Goal: Information Seeking & Learning: Learn about a topic

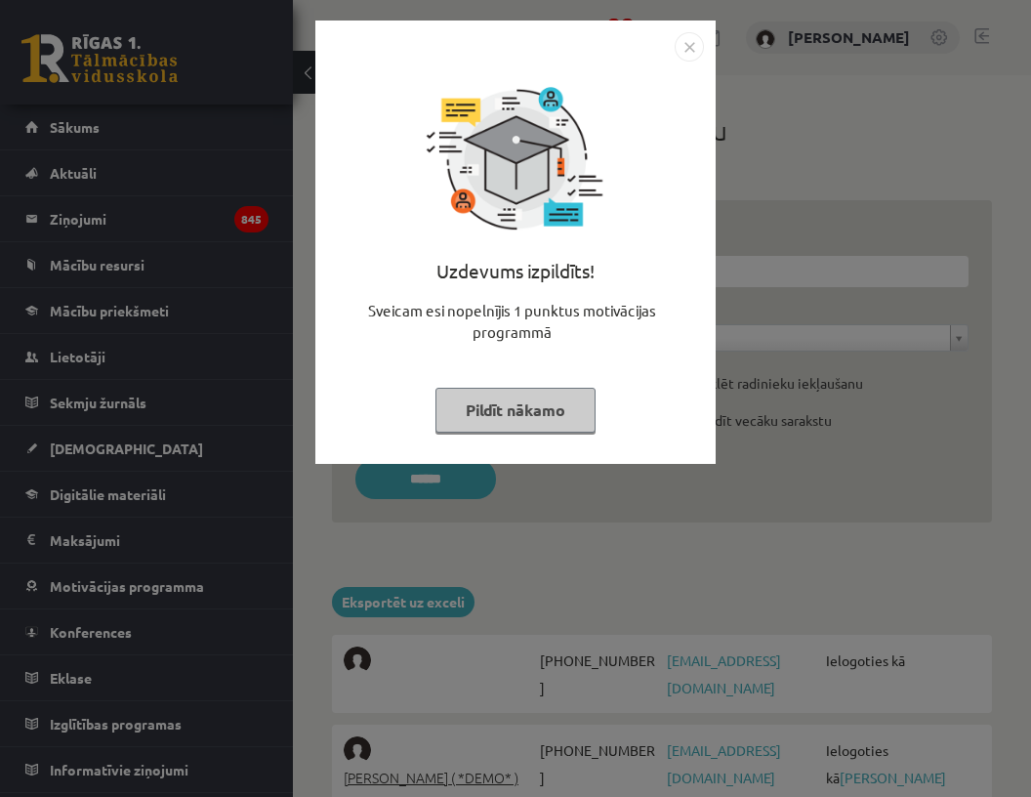
click at [689, 53] on img "Close" at bounding box center [689, 46] width 29 height 29
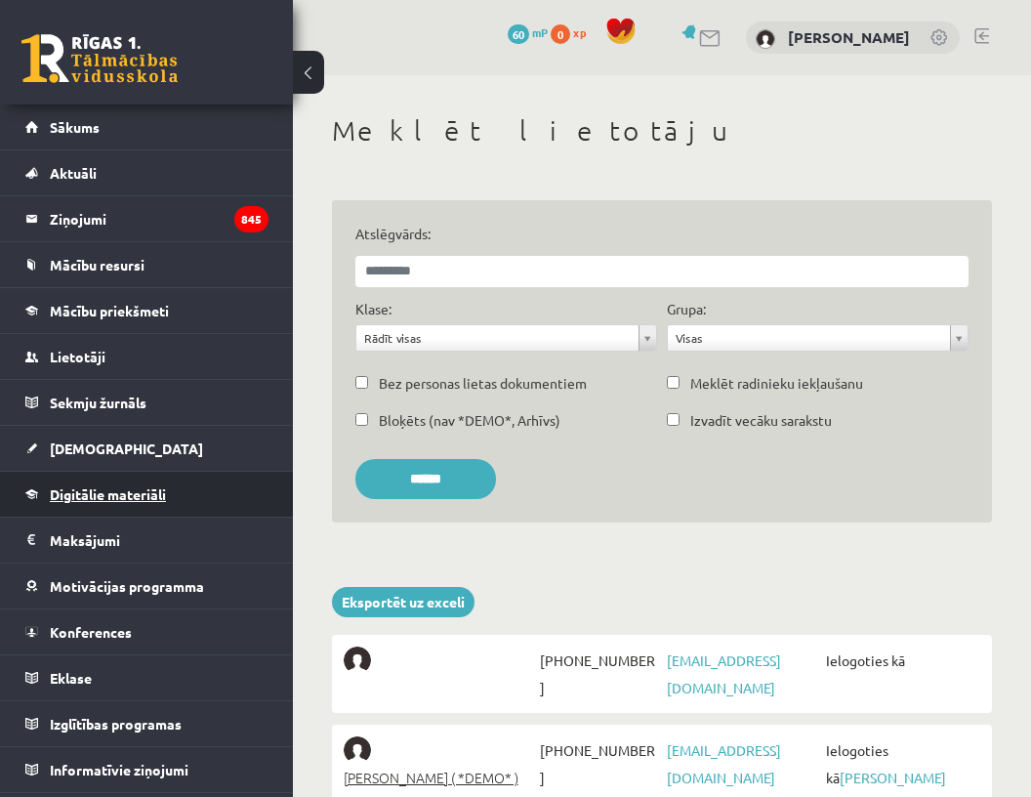
click at [115, 483] on link "Digitālie materiāli" at bounding box center [146, 494] width 243 height 45
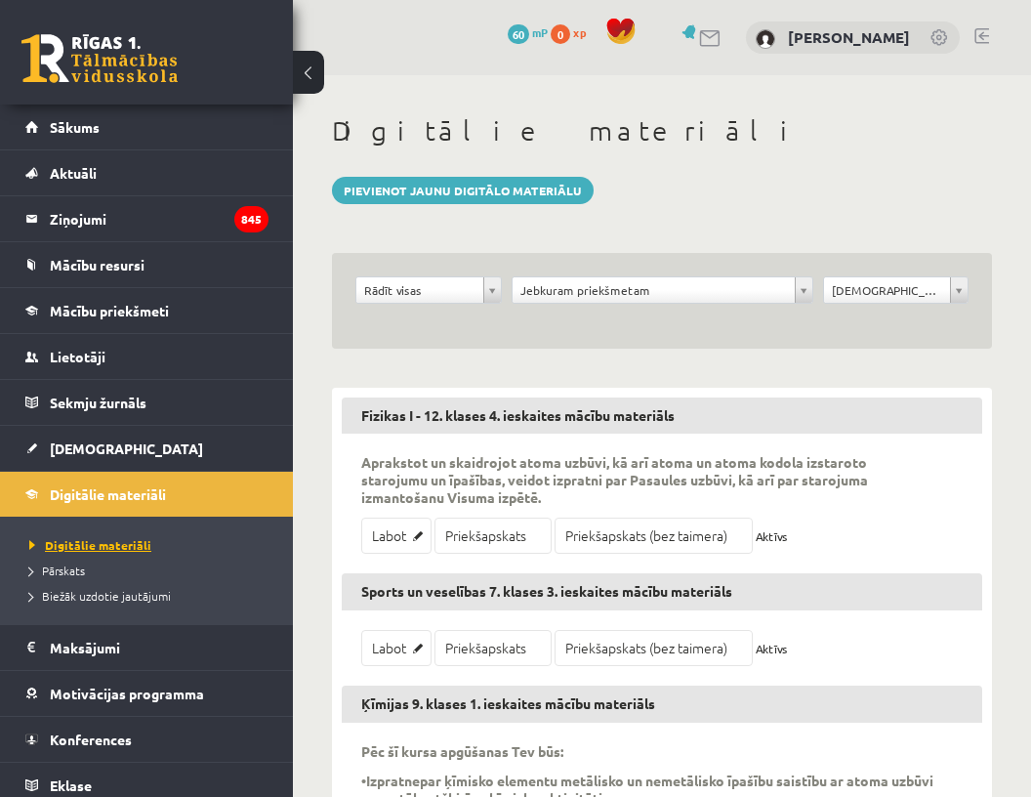
click at [110, 540] on span "Digitālie materiāli" at bounding box center [90, 545] width 122 height 16
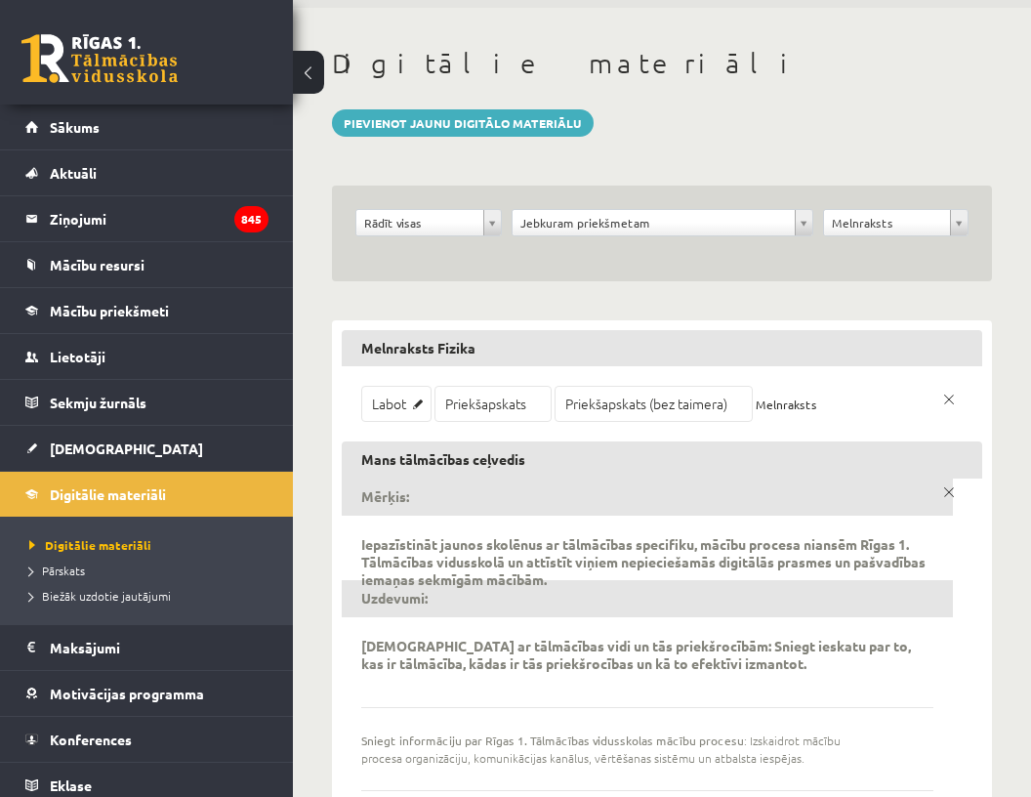
scroll to position [62, 0]
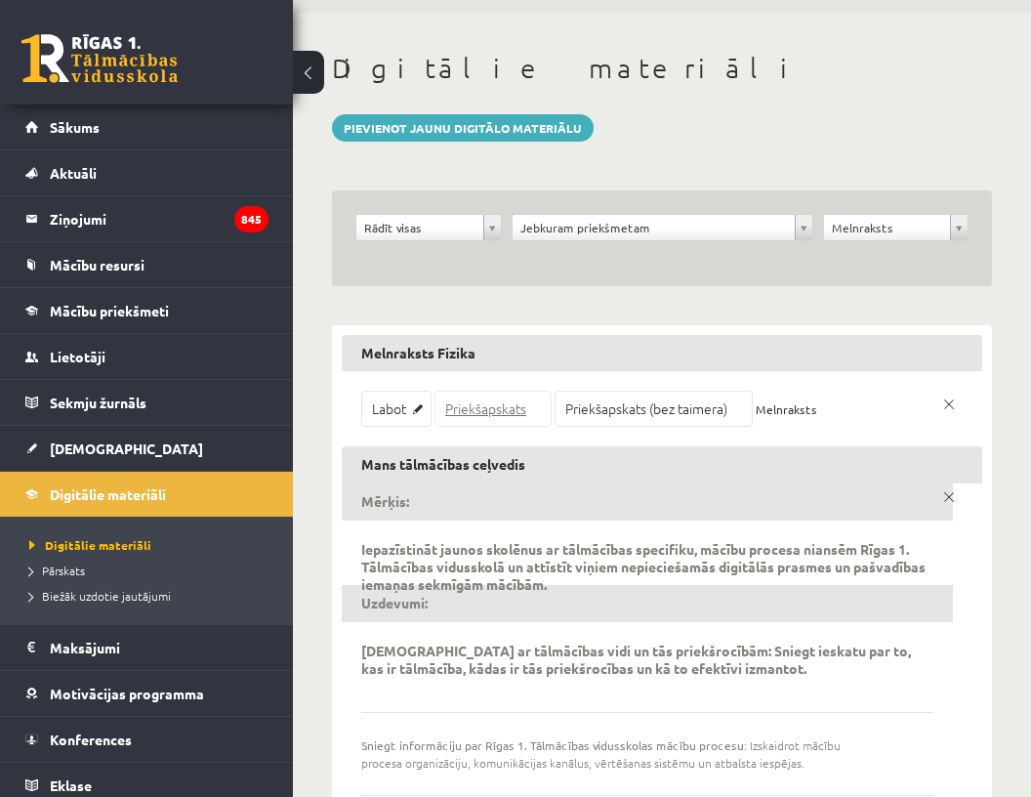
click at [470, 419] on link "Priekšapskats" at bounding box center [492, 409] width 117 height 36
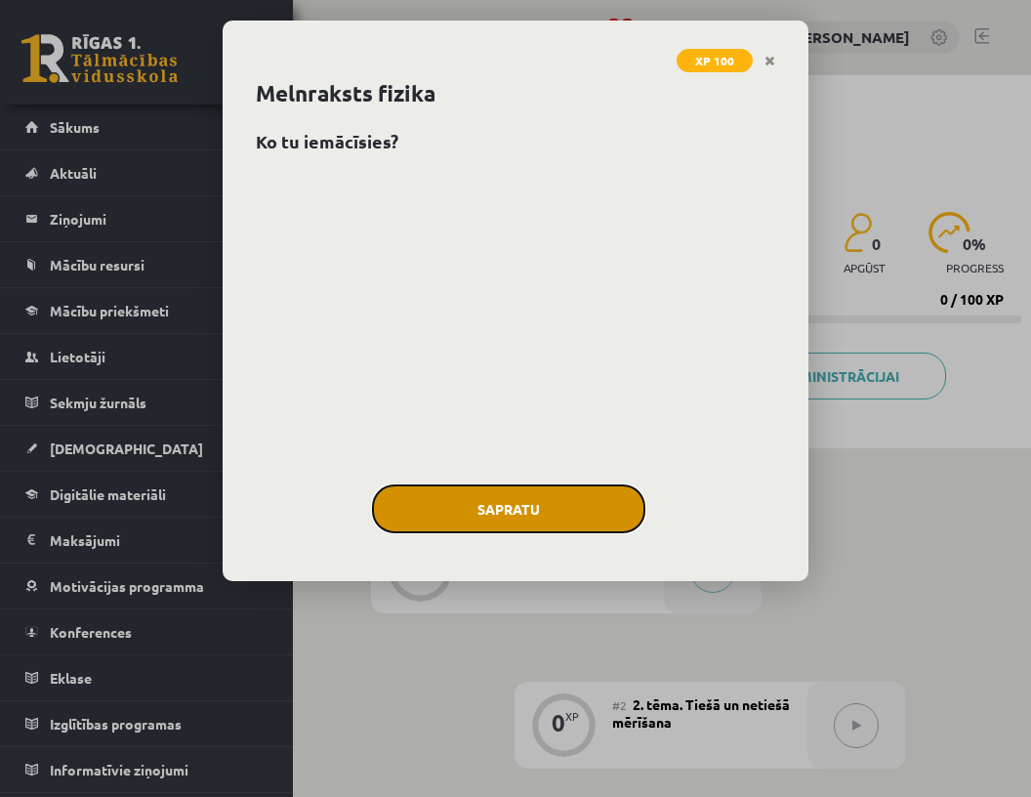
click at [453, 504] on button "Sapratu" at bounding box center [508, 508] width 273 height 49
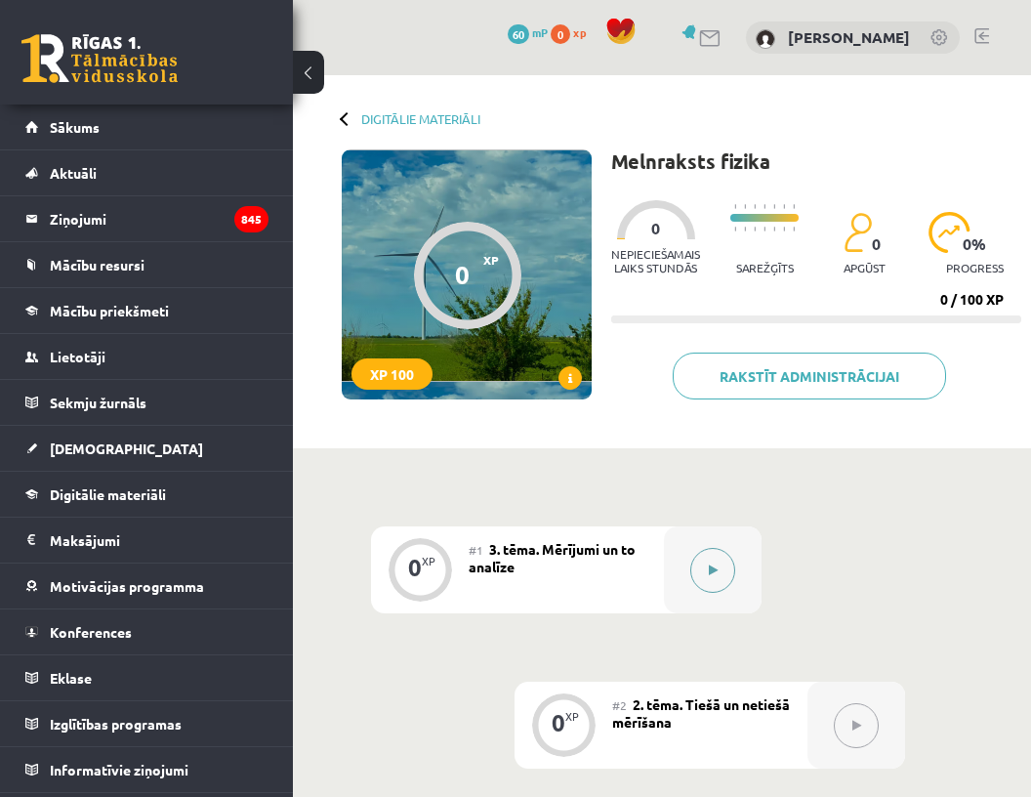
click at [713, 573] on icon at bounding box center [713, 570] width 9 height 12
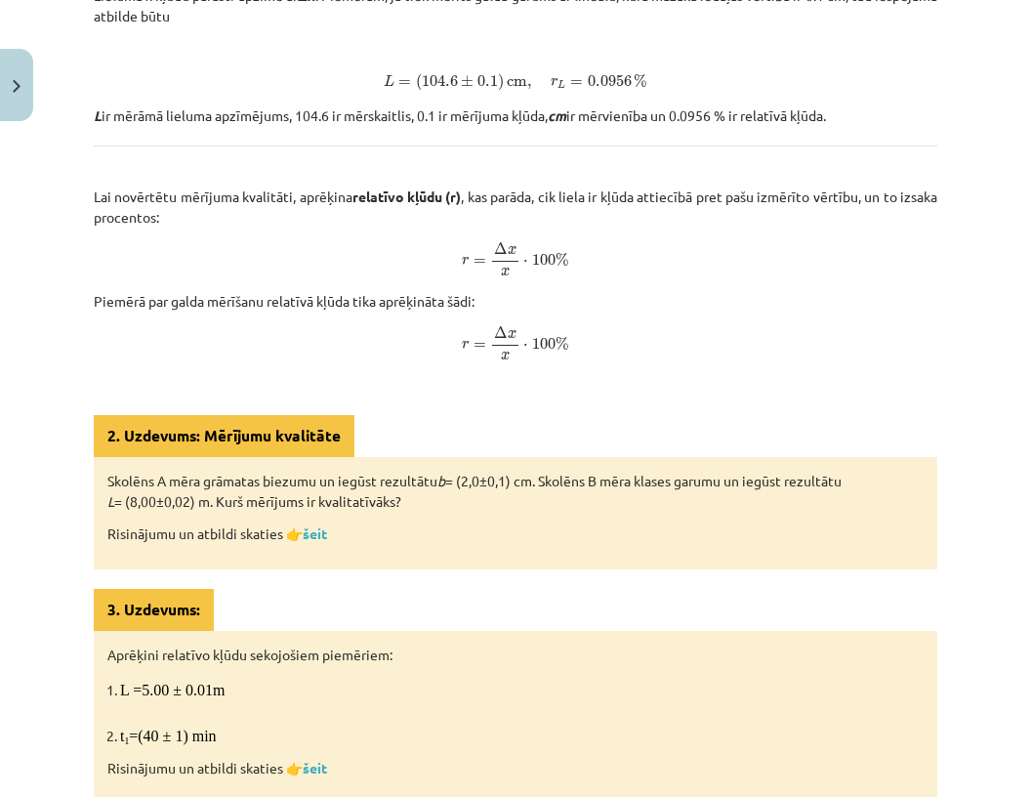
scroll to position [624, 0]
click at [316, 530] on link "šeit" at bounding box center [315, 532] width 24 height 18
click at [155, 440] on div "2. Uzdevums: Mērījumu kvalitāte" at bounding box center [224, 435] width 261 height 42
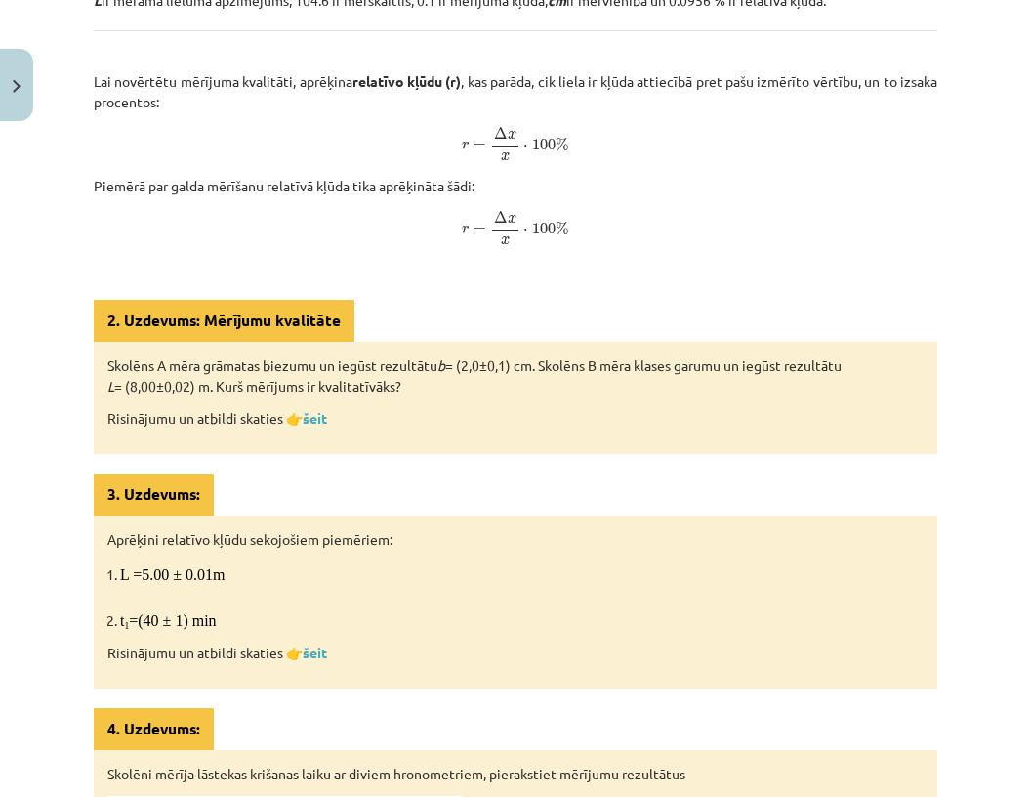
scroll to position [845, 0]
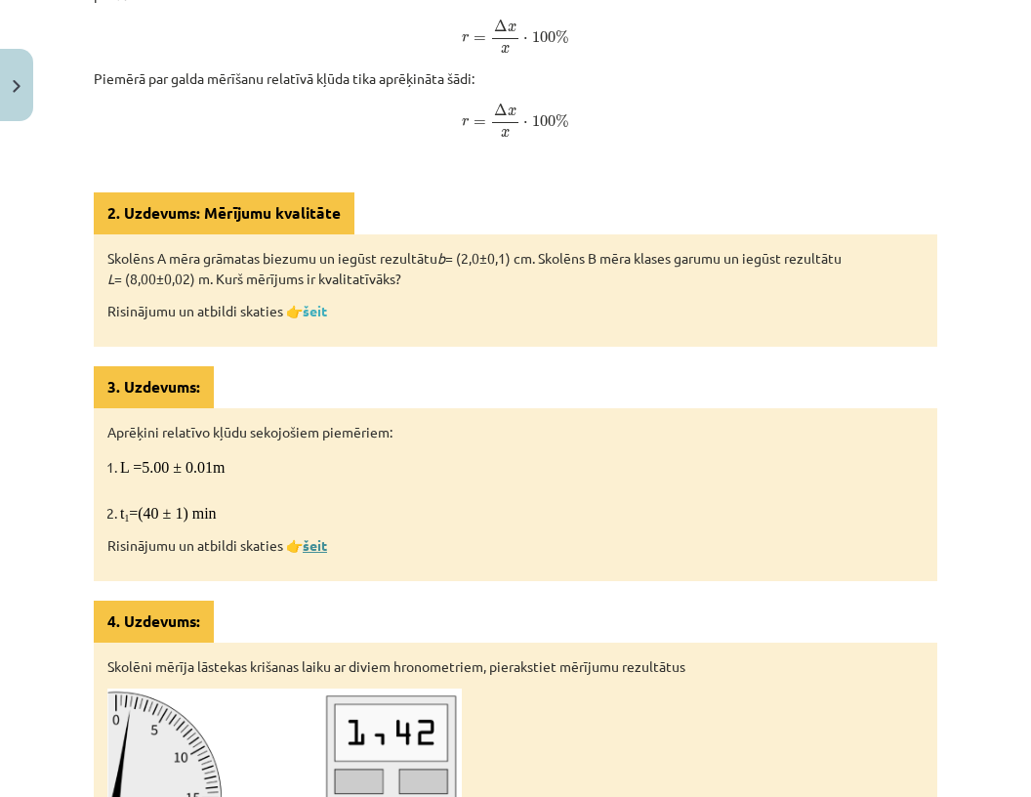
click at [313, 541] on link "šeit" at bounding box center [315, 545] width 24 height 18
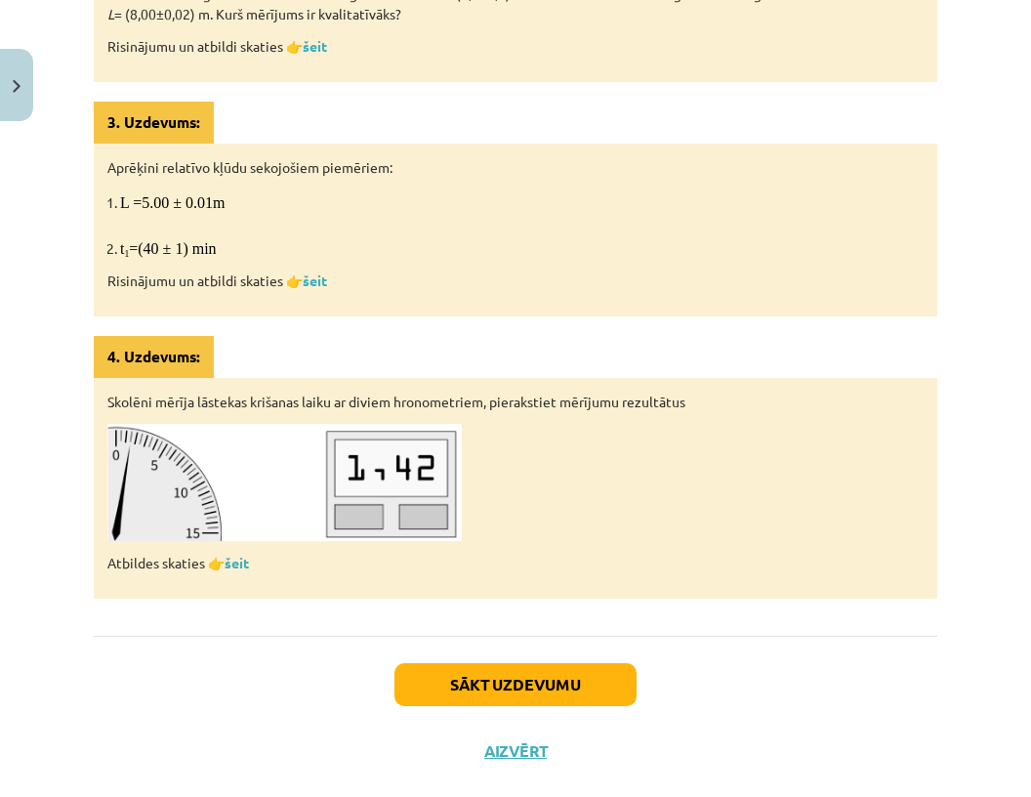
scroll to position [1115, 0]
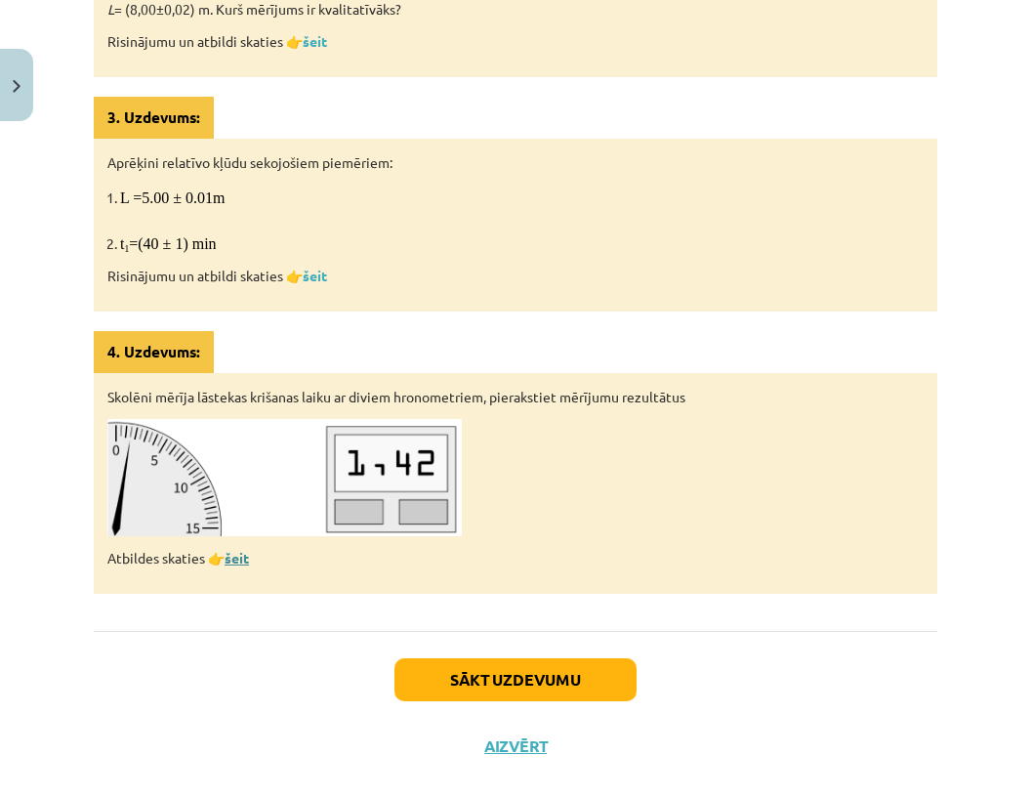
click at [237, 554] on link "šeit" at bounding box center [237, 558] width 24 height 18
